Goal: Transaction & Acquisition: Subscribe to service/newsletter

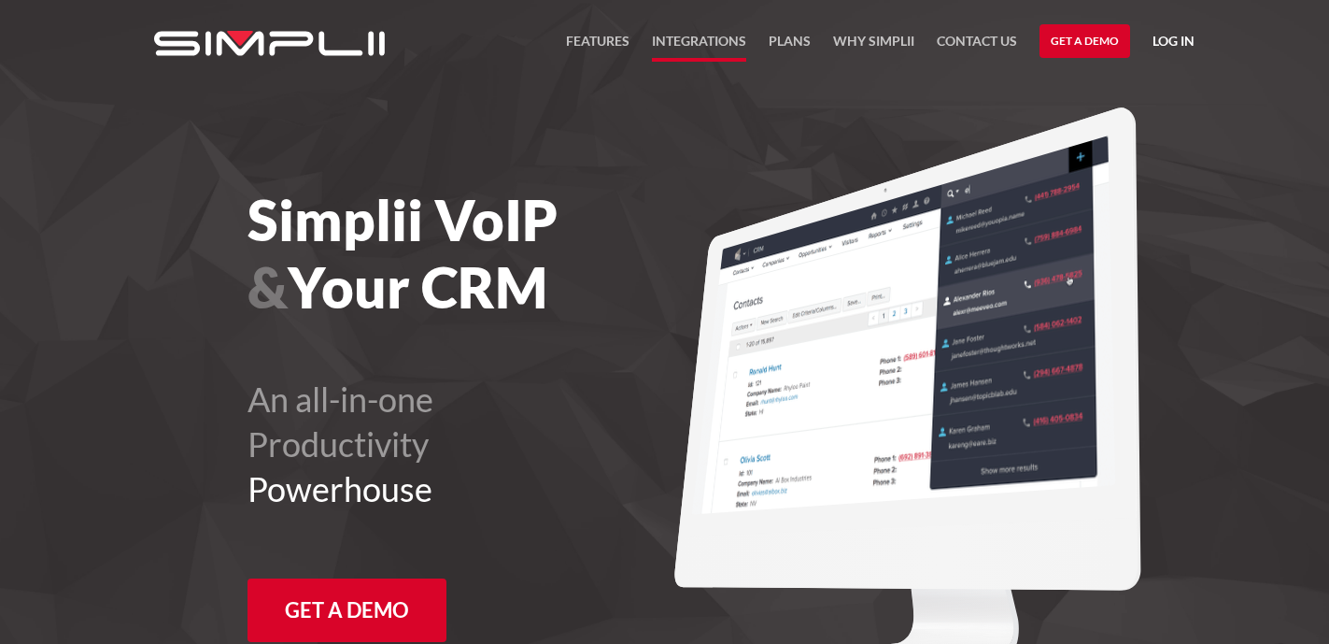
click at [679, 36] on link "Integrations" at bounding box center [699, 46] width 94 height 32
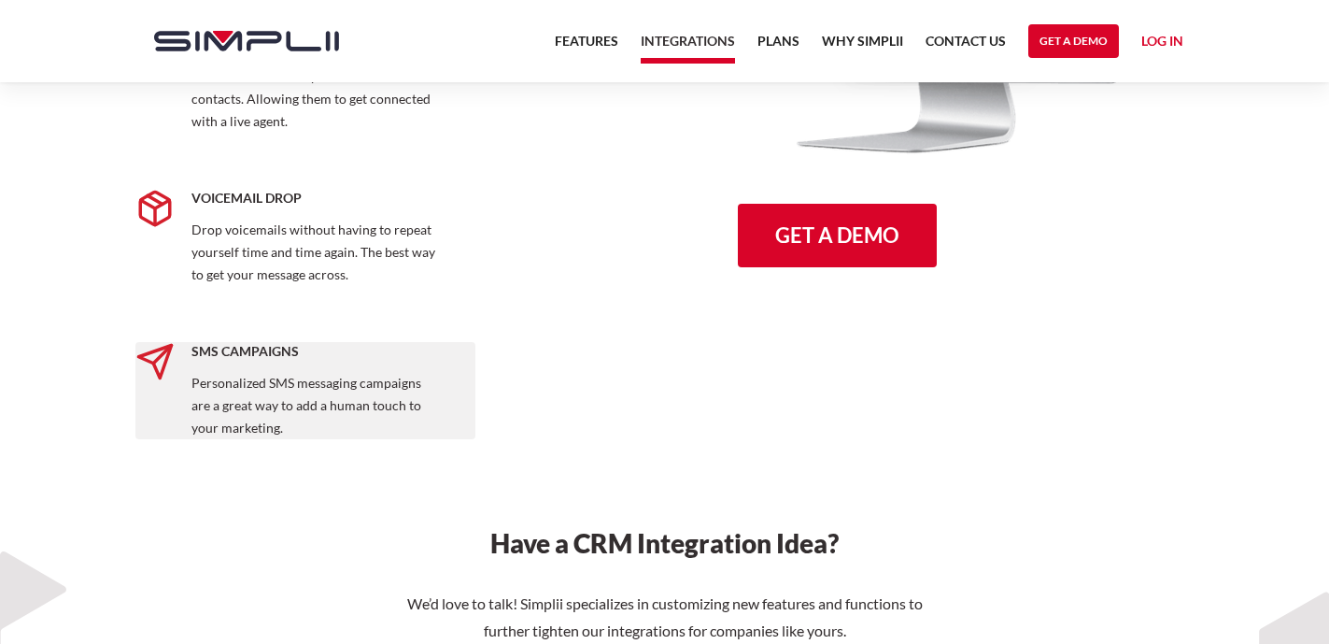
scroll to position [2753, 0]
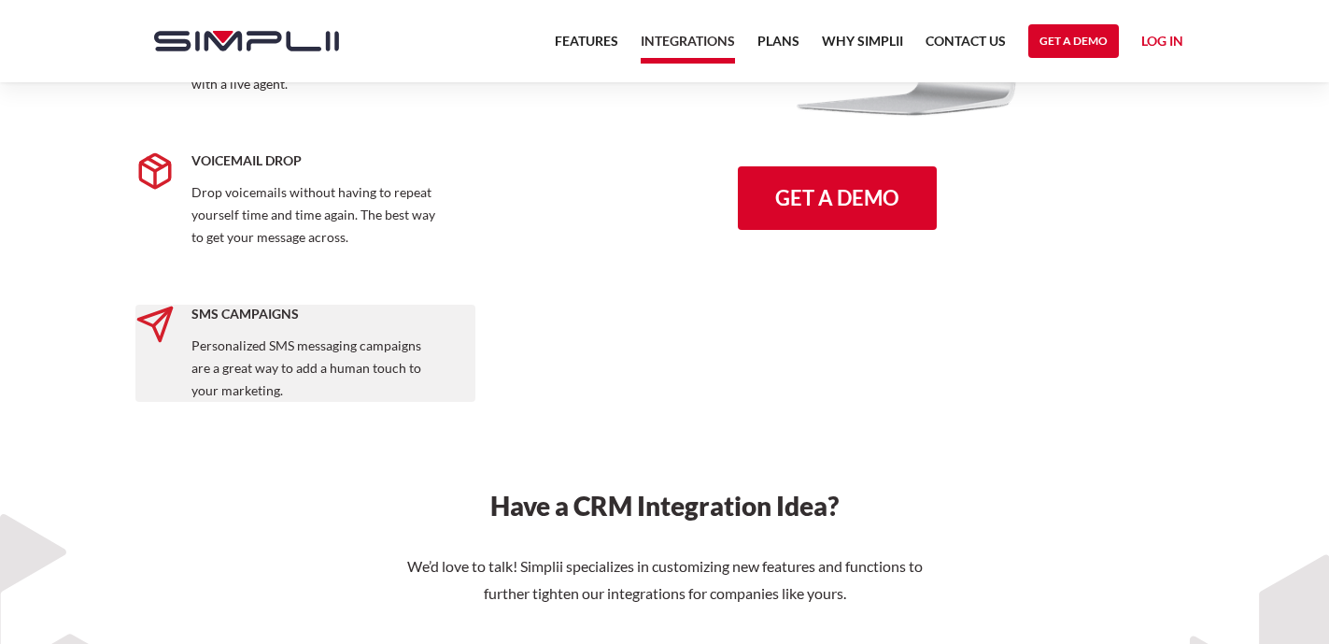
click at [265, 313] on h5 "SMS Campaigns" at bounding box center [317, 314] width 251 height 19
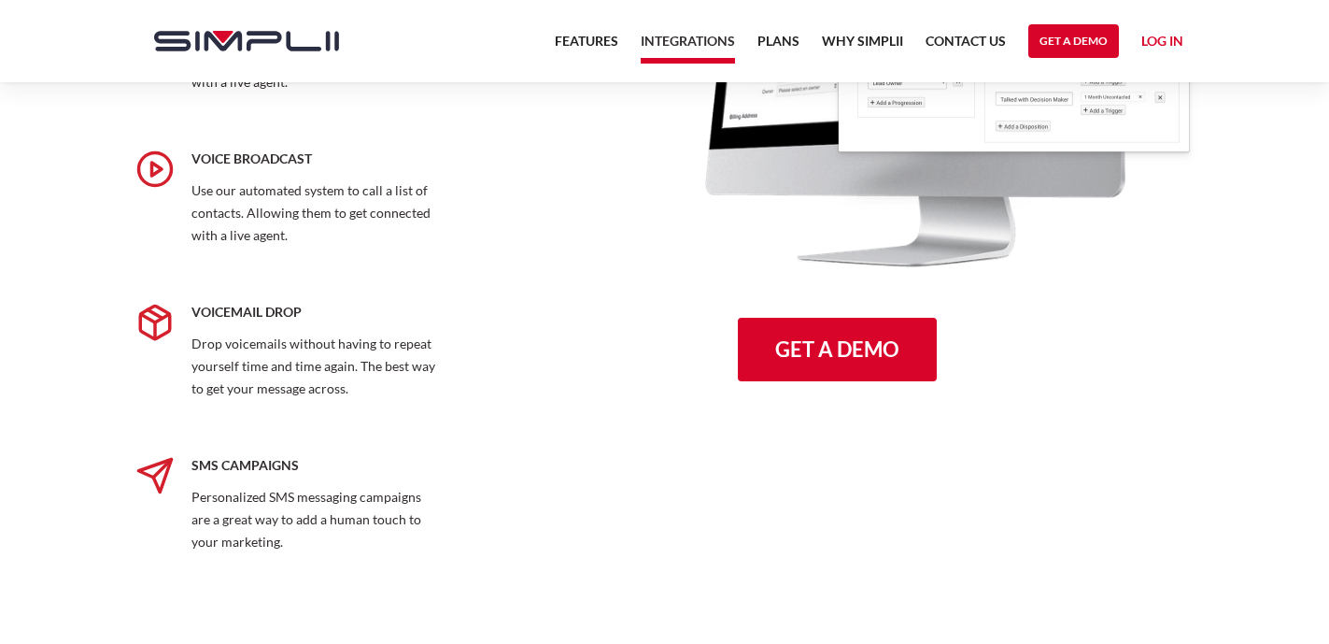
scroll to position [2600, 0]
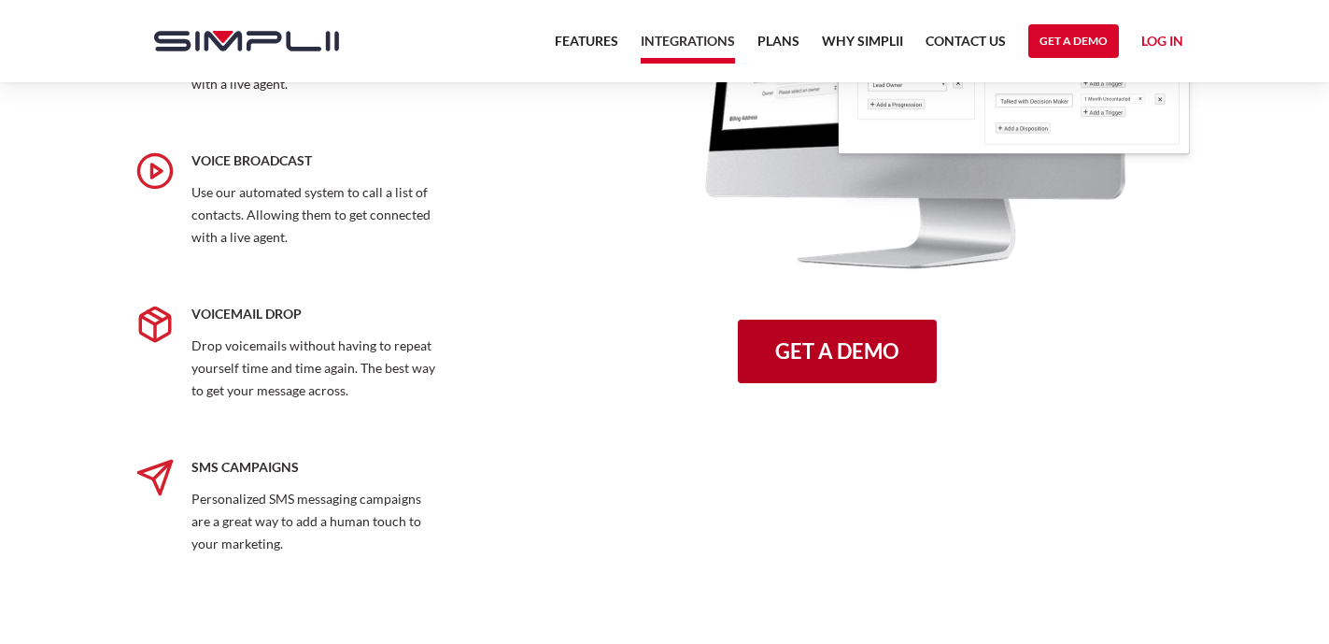
click at [810, 363] on link "Get a Demo" at bounding box center [837, 352] width 199 height 64
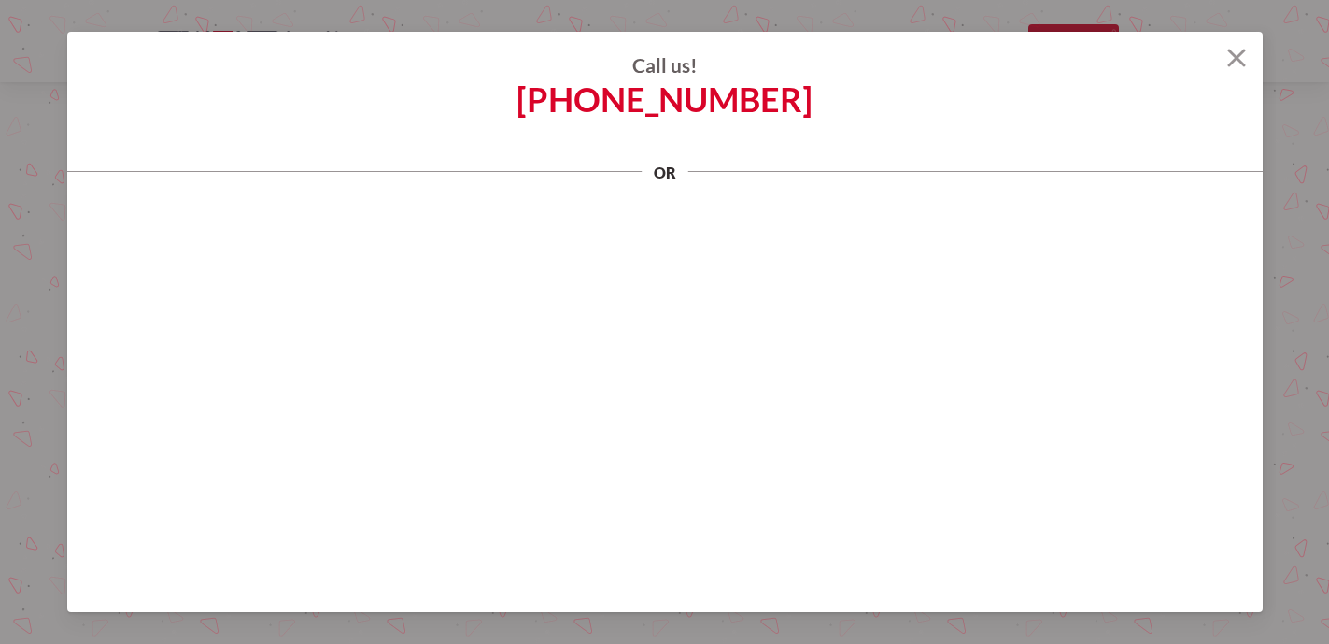
scroll to position [0, 0]
click at [1235, 59] on img at bounding box center [1237, 58] width 19 height 19
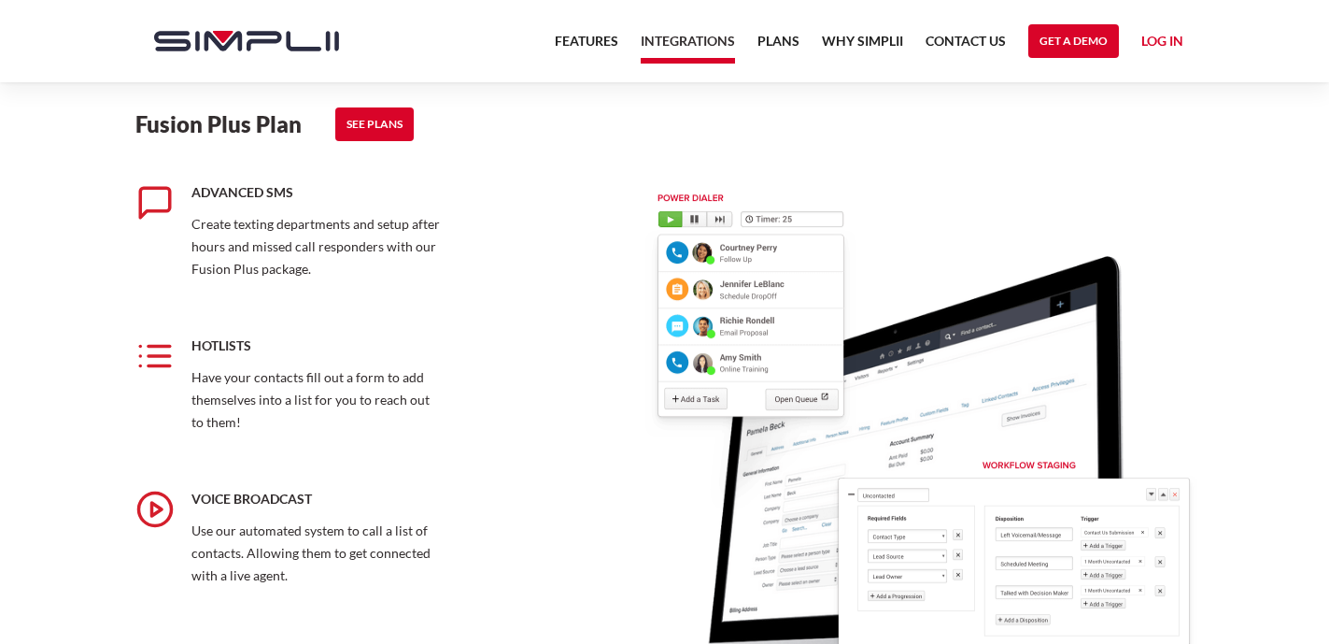
scroll to position [2107, 0]
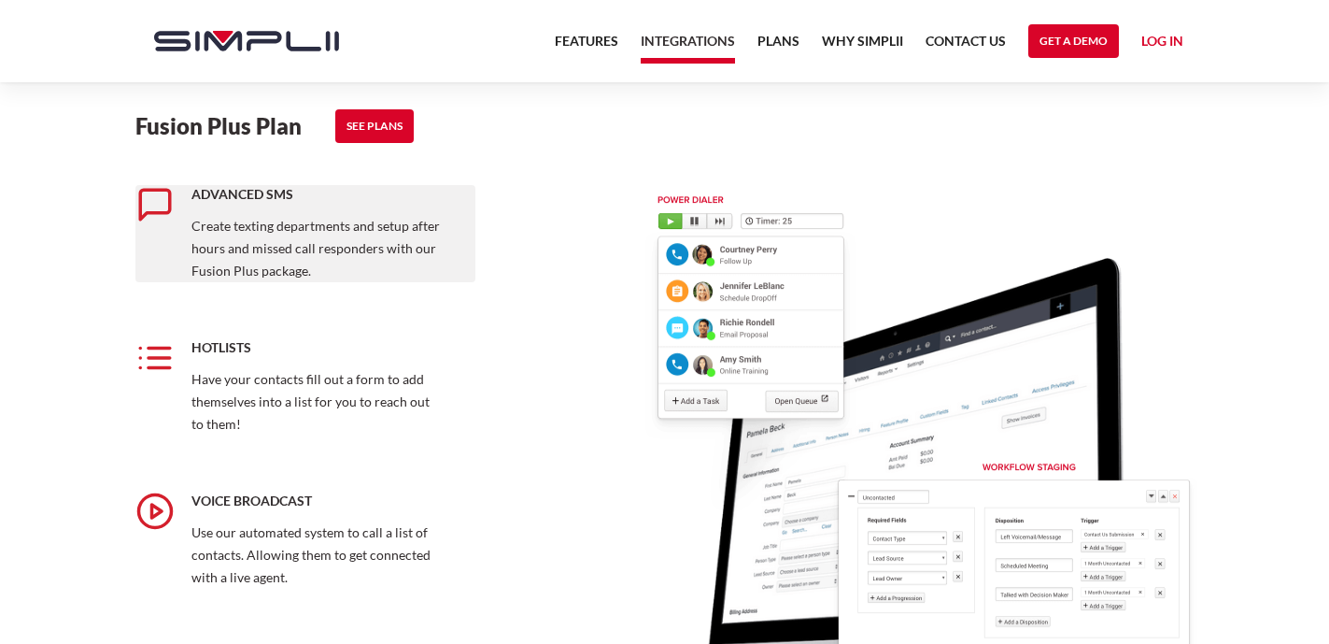
click at [328, 235] on p "Create texting departments and setup after hours and missed call responders wit…" at bounding box center [317, 248] width 251 height 67
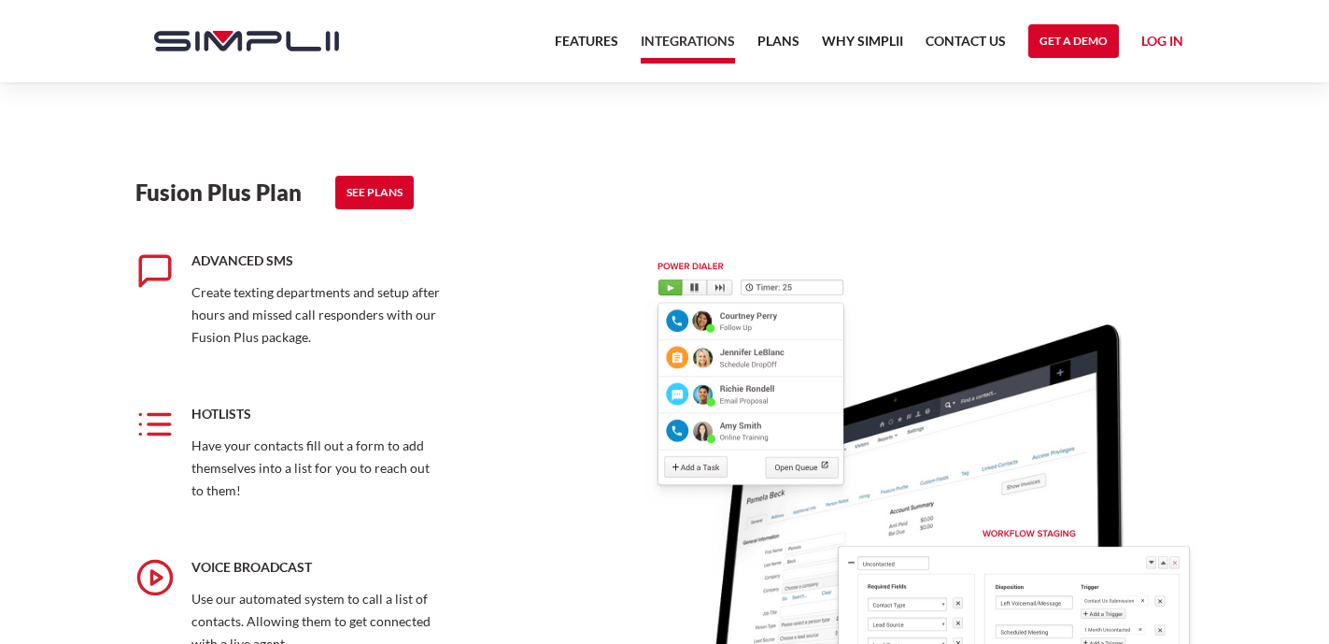
scroll to position [2027, 0]
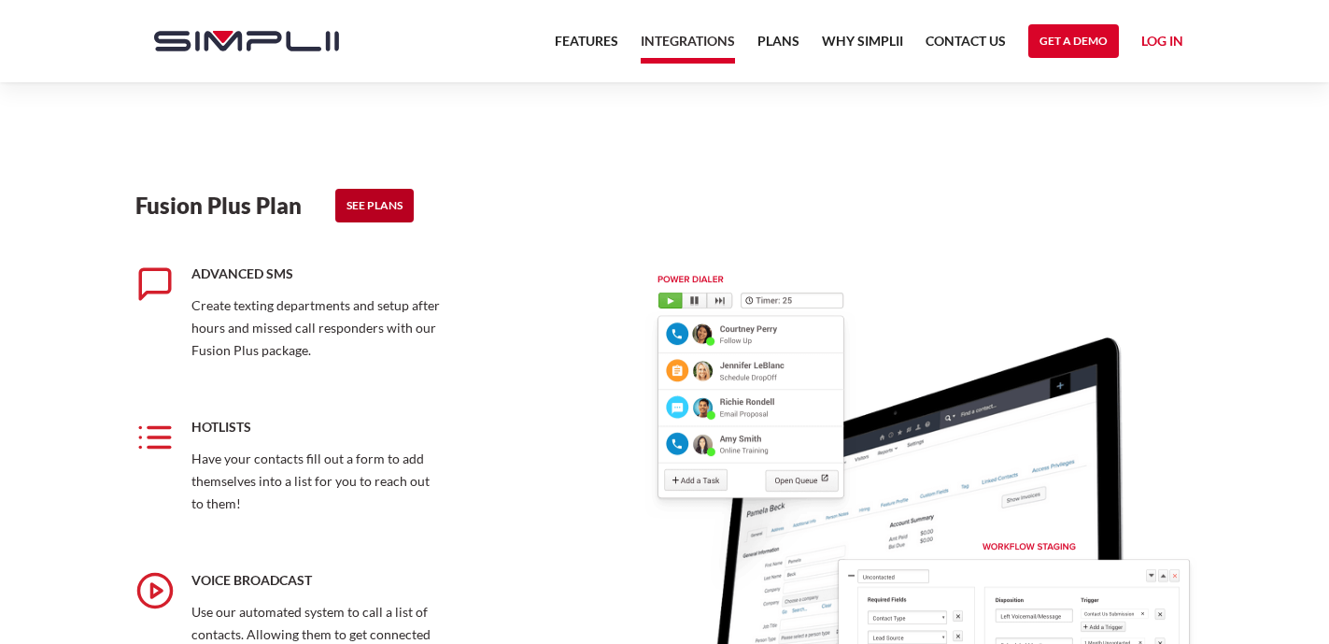
click at [378, 206] on link "See Plans" at bounding box center [374, 206] width 78 height 34
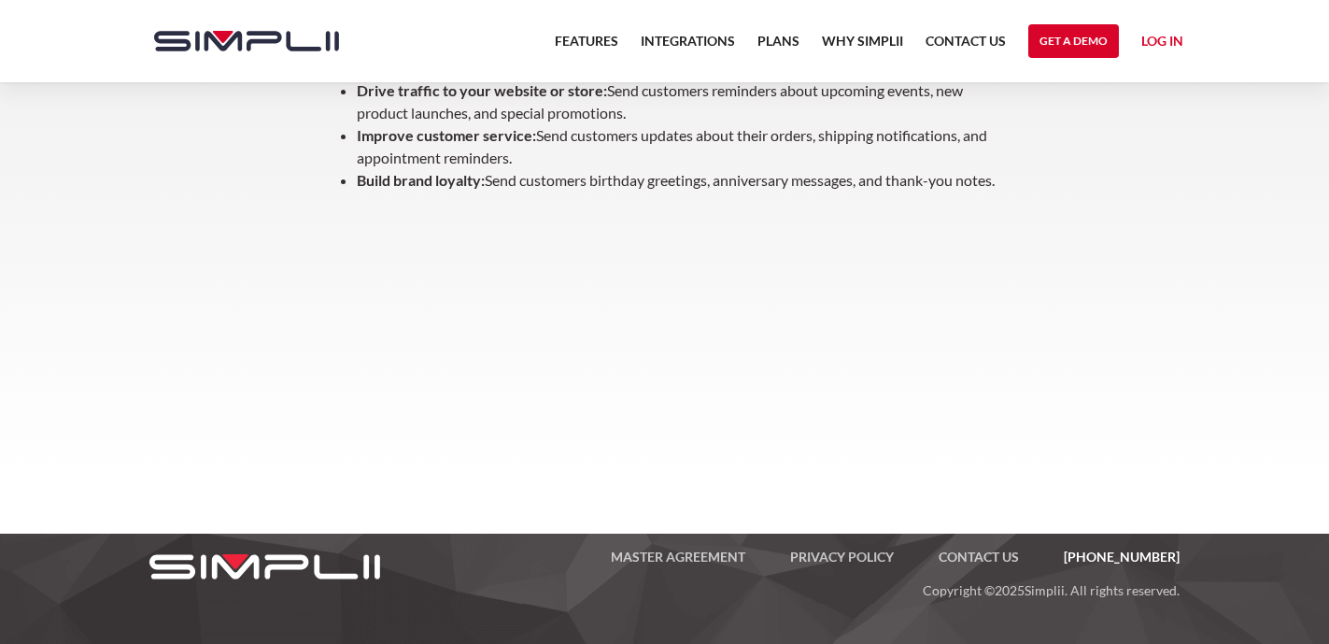
scroll to position [850, 0]
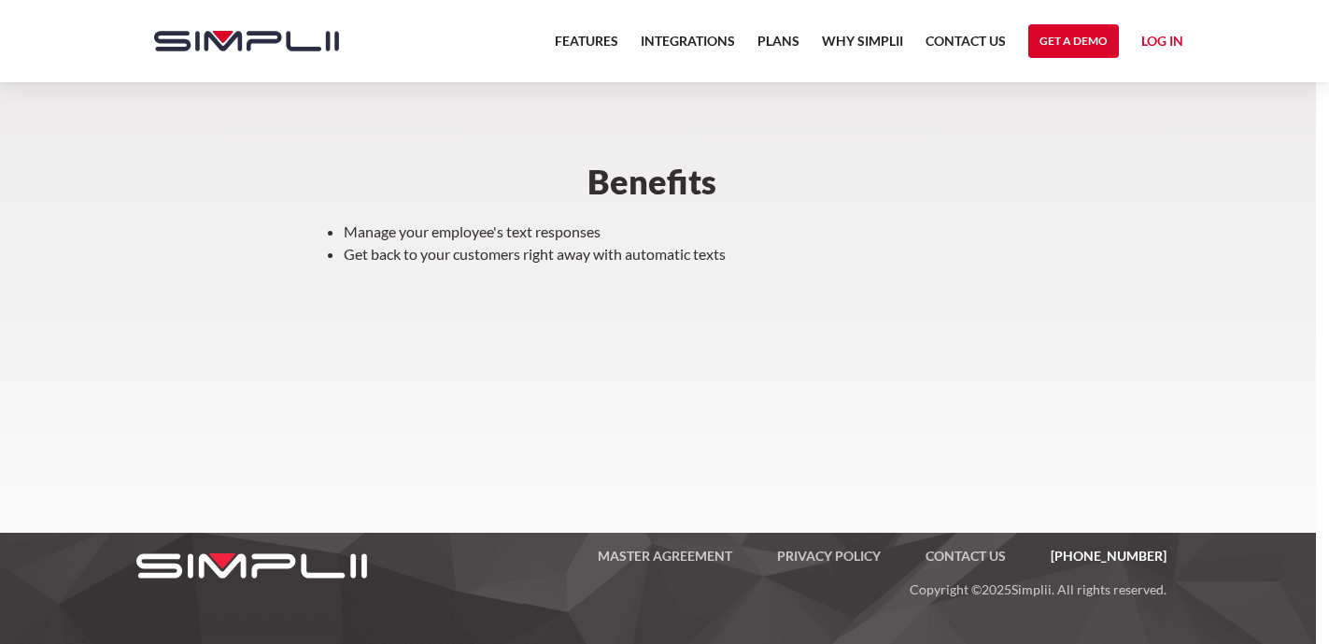
scroll to position [663, 13]
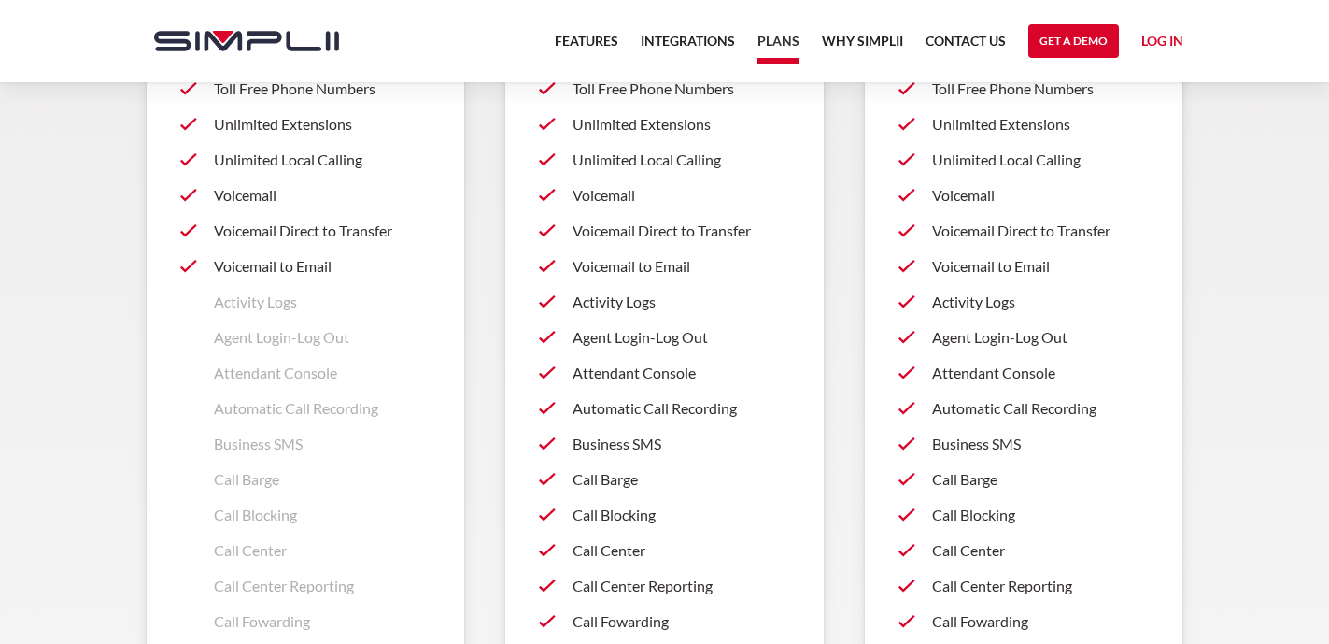
scroll to position [1450, 0]
click at [638, 442] on p "Business SMS" at bounding box center [682, 442] width 218 height 22
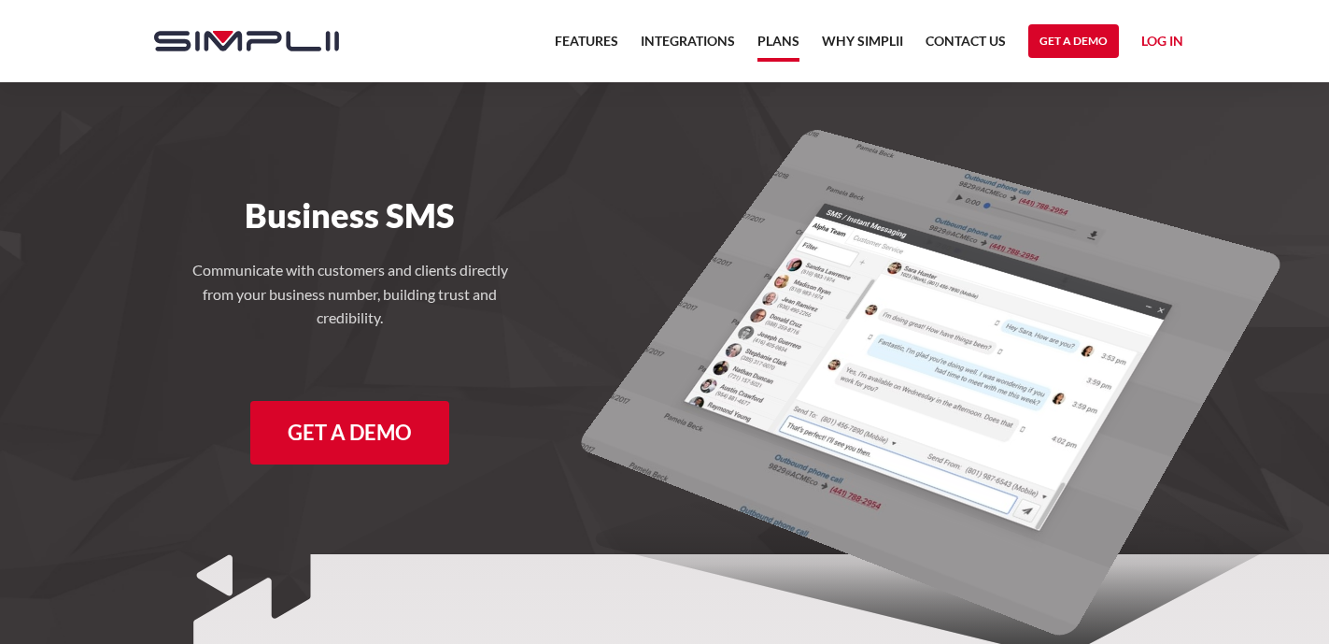
click at [785, 40] on link "Plans" at bounding box center [779, 46] width 42 height 32
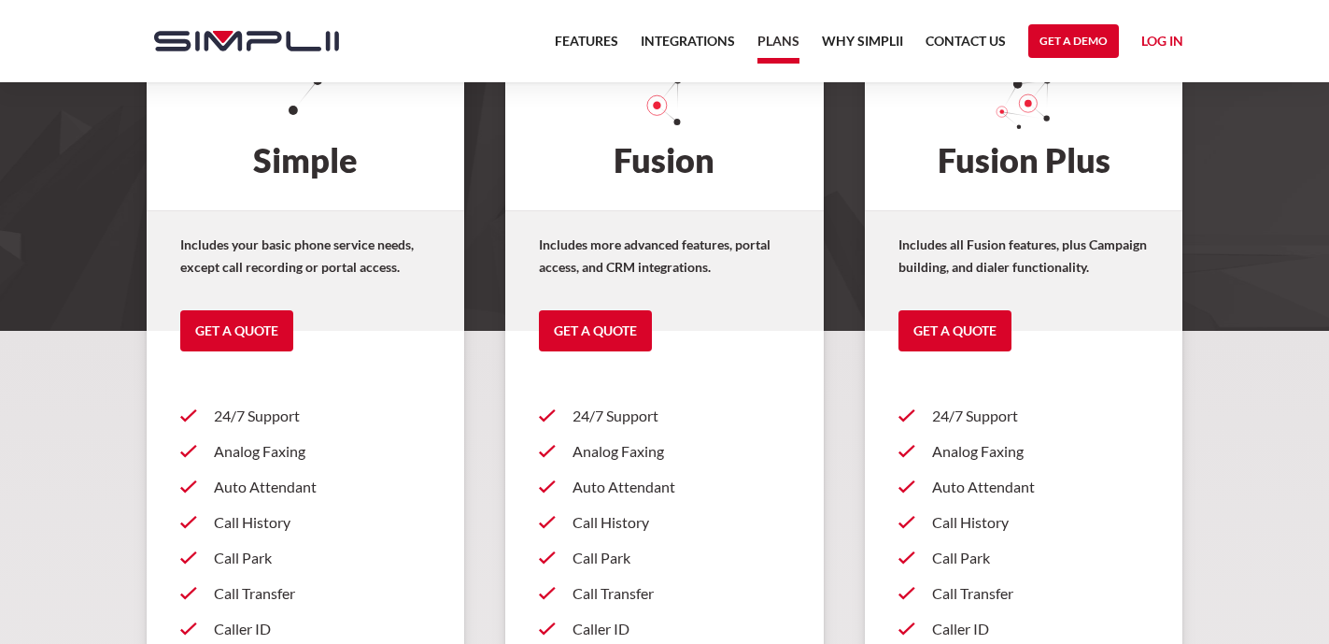
scroll to position [262, 0]
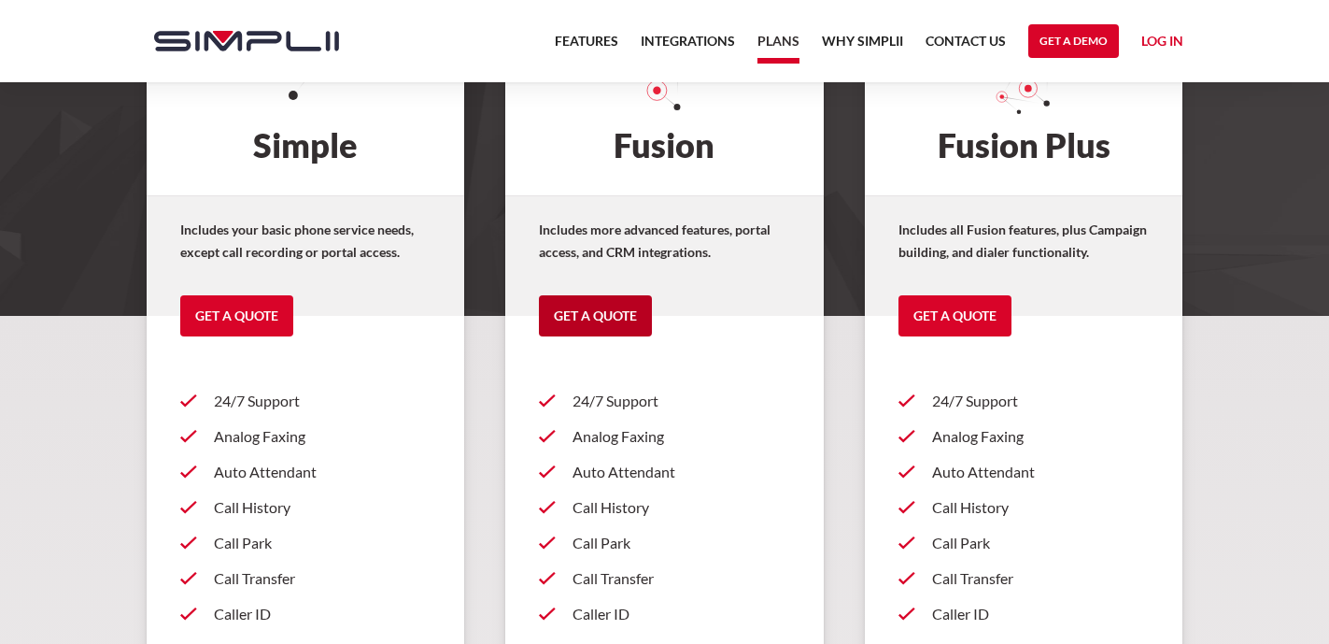
click at [604, 315] on link "Get a Quote" at bounding box center [595, 315] width 113 height 41
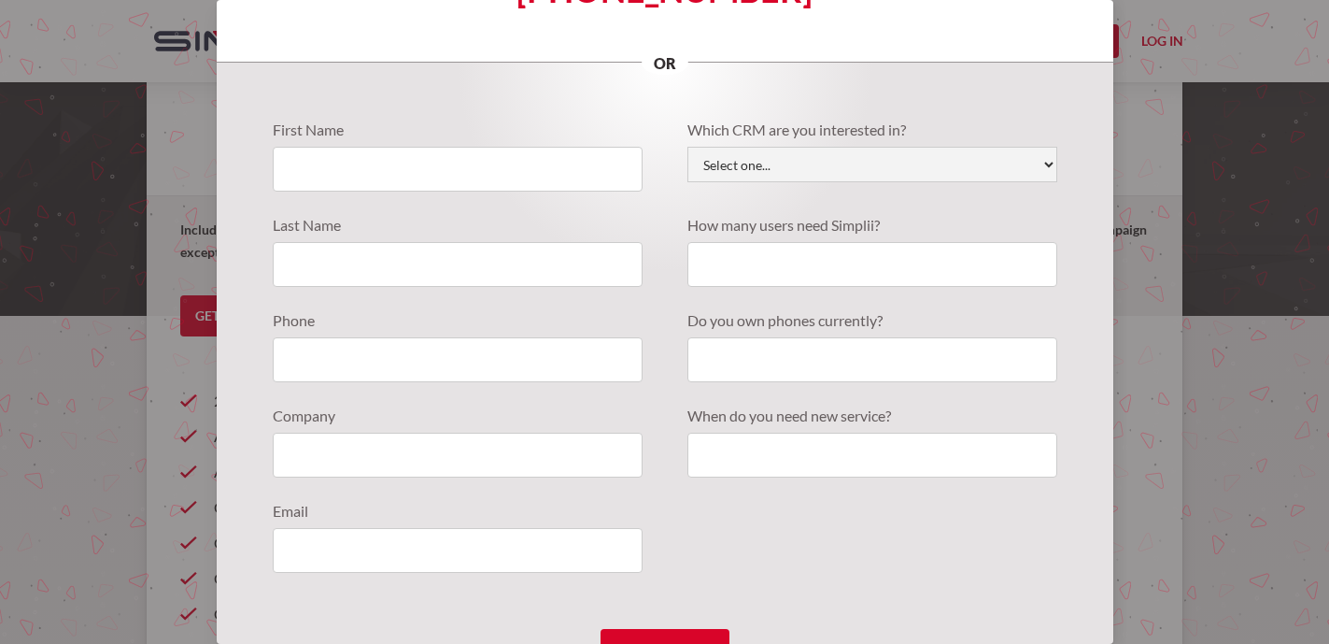
scroll to position [0, 0]
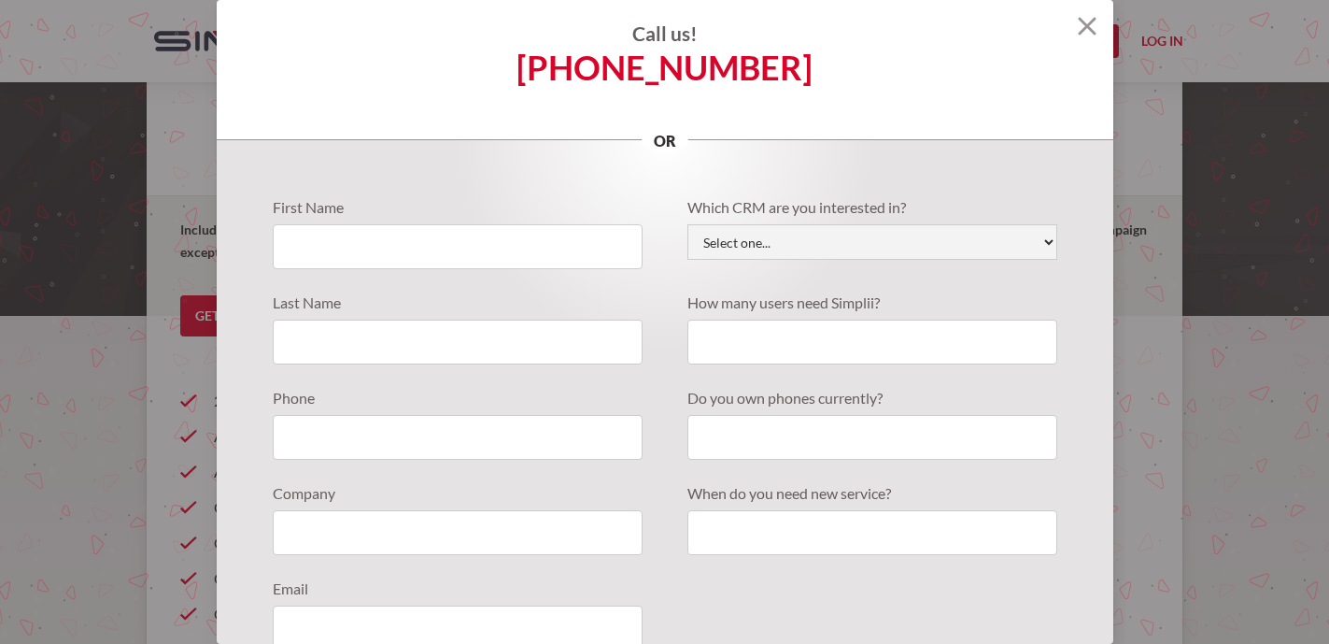
click at [1089, 26] on img at bounding box center [1087, 26] width 19 height 19
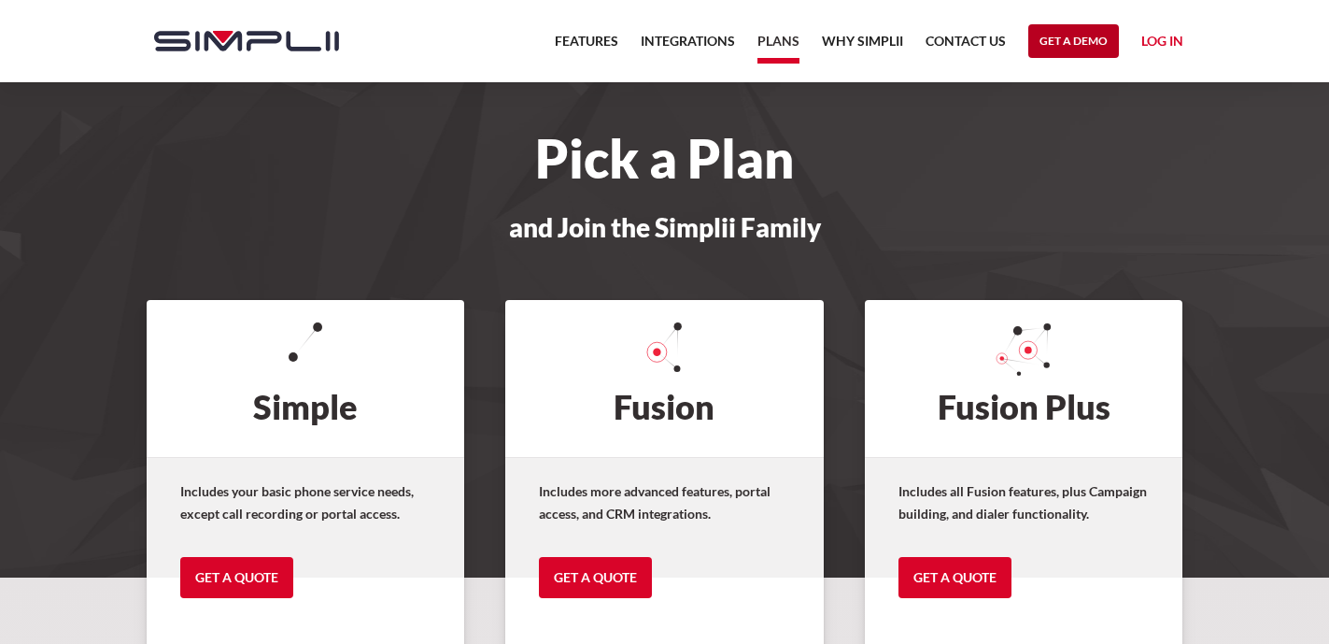
click at [1066, 35] on link "Get a Demo" at bounding box center [1074, 41] width 91 height 34
